Goal: Find specific page/section: Find specific page/section

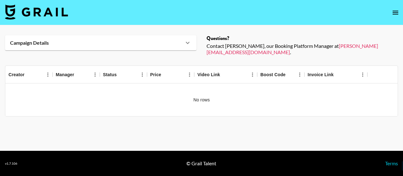
click at [70, 10] on nav at bounding box center [201, 12] width 403 height 25
click at [61, 13] on img at bounding box center [36, 11] width 63 height 15
select select "Song"
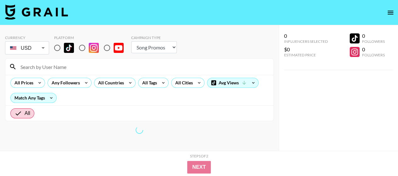
click at [58, 49] on input "radio" at bounding box center [57, 47] width 13 height 13
radio input "true"
click at [148, 50] on select "Choose Type... Song Promos Brand Promos" at bounding box center [154, 47] width 46 height 12
click at [187, 62] on input at bounding box center [143, 67] width 253 height 10
click at [175, 49] on select "Choose Type... Song Promos Brand Promos" at bounding box center [154, 47] width 46 height 12
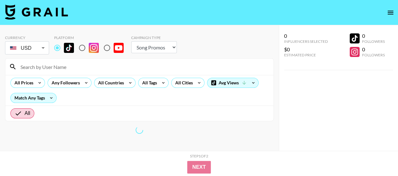
click at [163, 46] on select "Choose Type... Song Promos Brand Promos" at bounding box center [154, 47] width 46 height 12
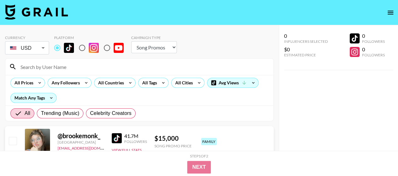
click at [153, 51] on select "Choose Type... Song Promos Brand Promos" at bounding box center [154, 47] width 46 height 12
select select "Brand"
click at [131, 41] on select "Choose Type... Song Promos Brand Promos" at bounding box center [154, 47] width 46 height 12
click at [72, 63] on input at bounding box center [143, 67] width 253 height 10
paste input "andreecuadros"
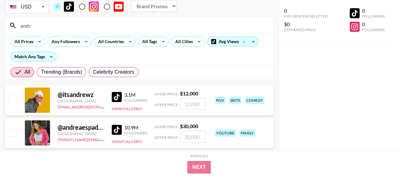
scroll to position [31, 0]
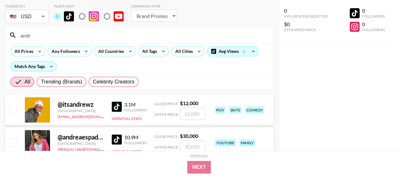
drag, startPoint x: 47, startPoint y: 39, endPoint x: 17, endPoint y: 36, distance: 30.7
click at [17, 36] on input "andr" at bounding box center [143, 35] width 253 height 10
paste input "[PERSON_NAME]"
type input "[PERSON_NAME]"
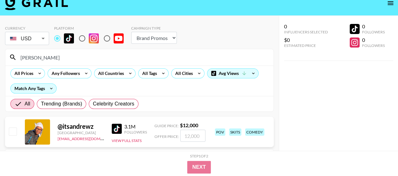
scroll to position [0, 0]
